Goal: Browse casually: Explore the website without a specific task or goal

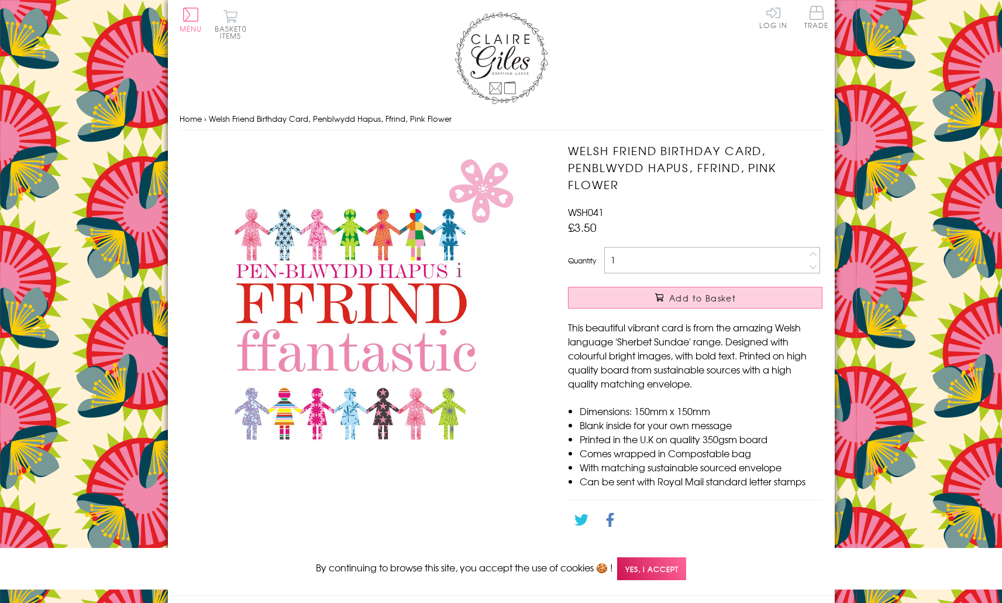
scroll to position [549, 0]
